Goal: Share content

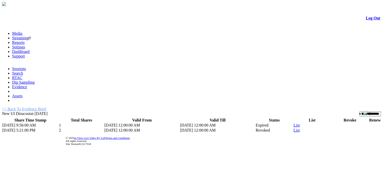
click at [293, 123] on link "List" at bounding box center [296, 125] width 6 height 4
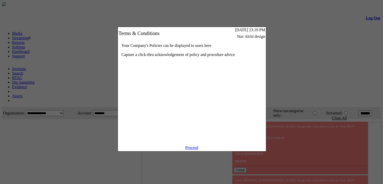
click at [193, 151] on div "Proceed" at bounding box center [192, 148] width 148 height 6
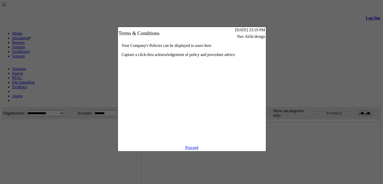
click at [190, 149] on link "Proceed" at bounding box center [191, 147] width 13 height 4
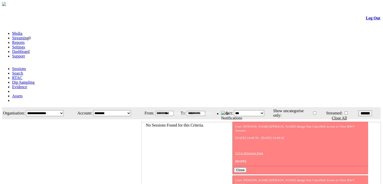
click at [27, 85] on link "Evidence" at bounding box center [19, 87] width 15 height 4
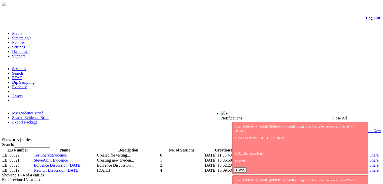
click at [369, 158] on link "Share" at bounding box center [373, 160] width 9 height 4
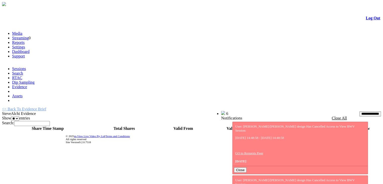
click at [46, 107] on link "<< Back To Evidence Brief" at bounding box center [24, 109] width 44 height 4
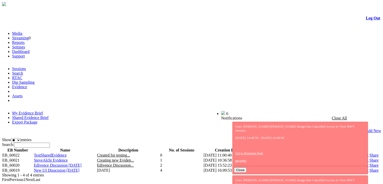
click at [369, 153] on link "Share" at bounding box center [373, 155] width 9 height 4
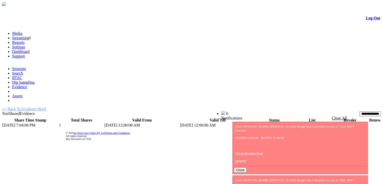
click at [293, 123] on link "List" at bounding box center [296, 125] width 6 height 4
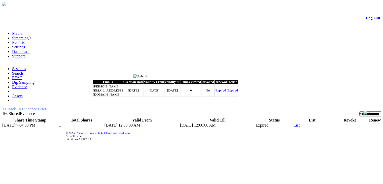
click at [147, 76] on input "image" at bounding box center [140, 76] width 14 height 4
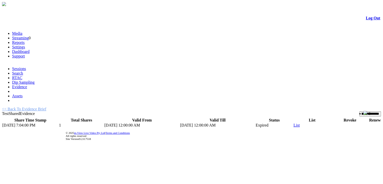
click at [293, 123] on link "List" at bounding box center [296, 125] width 6 height 4
click at [213, 76] on input "image" at bounding box center [215, 76] width 14 height 4
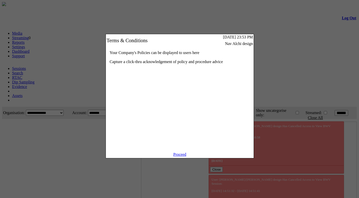
click at [183, 157] on link "Proceed" at bounding box center [179, 155] width 13 height 4
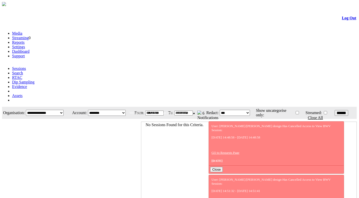
click at [343, 20] on link "Log Out" at bounding box center [349, 18] width 14 height 4
